Goal: Task Accomplishment & Management: Manage account settings

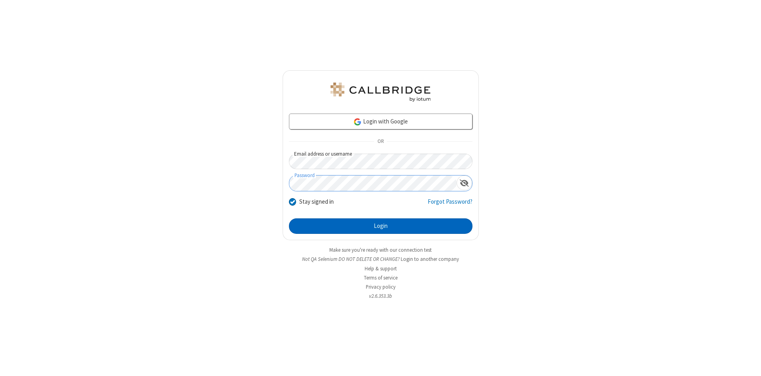
click at [381, 226] on button "Login" at bounding box center [381, 226] width 184 height 16
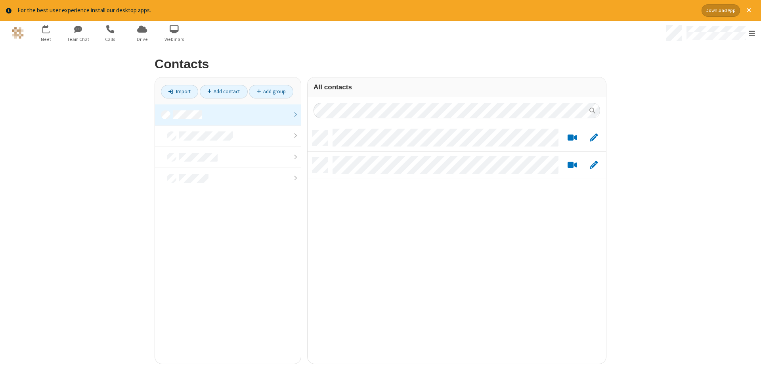
click at [228, 115] on link at bounding box center [228, 114] width 146 height 21
click at [224, 91] on link "Add contact" at bounding box center [224, 91] width 48 height 13
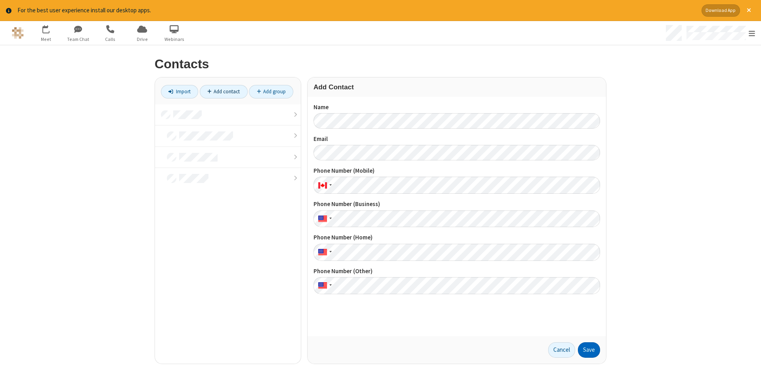
click at [589, 349] on button "Save" at bounding box center [589, 350] width 22 height 16
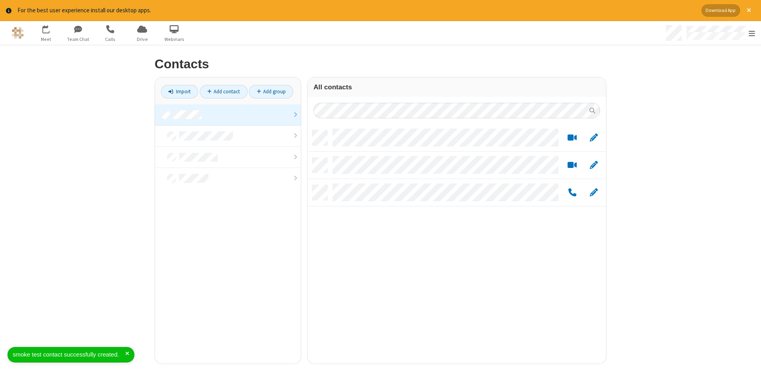
scroll to position [239, 299]
click at [224, 91] on link "Add contact" at bounding box center [224, 91] width 48 height 13
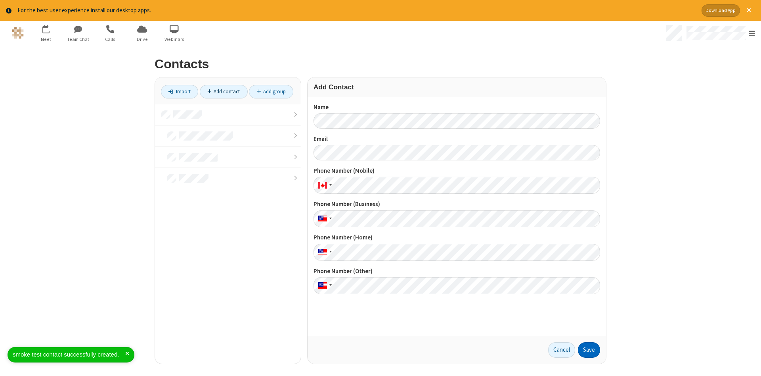
click at [589, 349] on button "Save" at bounding box center [589, 350] width 22 height 16
